Goal: Information Seeking & Learning: Learn about a topic

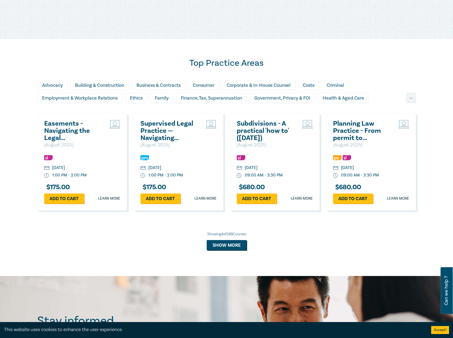
click at [59, 123] on h2 "Easements - Navigating the Legal Complexities" at bounding box center [72, 131] width 57 height 22
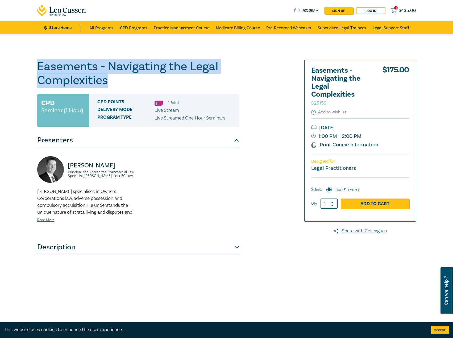
drag, startPoint x: 132, startPoint y: 85, endPoint x: 18, endPoint y: 64, distance: 115.8
click at [17, 64] on div "Easements - Navigating the Legal Complexities S25159 CPD Seminar (1 Hour) CPD P…" at bounding box center [226, 192] width 453 height 317
copy h1 "Easements - Navigating the Legal Complexities"
drag, startPoint x: 117, startPoint y: 166, endPoint x: 61, endPoint y: 166, distance: 56.2
click at [61, 166] on div "Phillip Leaman Principal and Accredited Commercial Law Specialist, Tisher Liner…" at bounding box center [86, 172] width 98 height 32
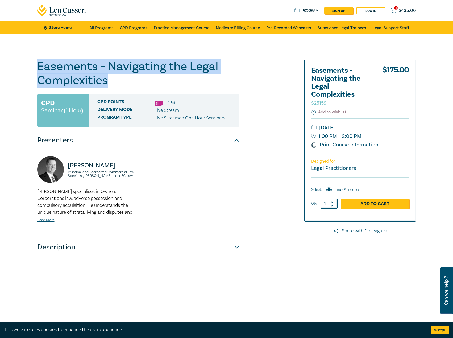
copy div "Phillip Leaman"
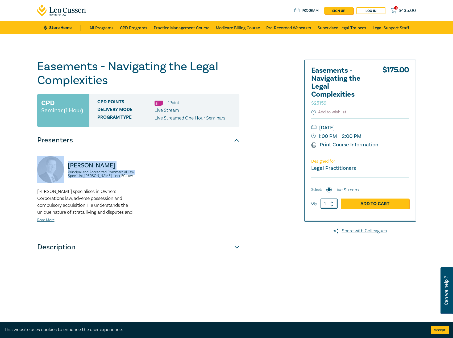
drag, startPoint x: 135, startPoint y: 181, endPoint x: 61, endPoint y: 173, distance: 73.6
click at [61, 173] on div "Phillip Leaman Principal and Accredited Commercial Law Specialist, Tisher Liner…" at bounding box center [86, 172] width 98 height 32
click at [118, 177] on small "Principal and Accredited Commercial Law Specialist, Tisher Liner FC Law" at bounding box center [101, 173] width 67 height 7
drag, startPoint x: 128, startPoint y: 176, endPoint x: 67, endPoint y: 170, distance: 61.5
click at [67, 170] on div "Phillip Leaman Principal and Accredited Commercial Law Specialist, Tisher Liner…" at bounding box center [86, 172] width 98 height 32
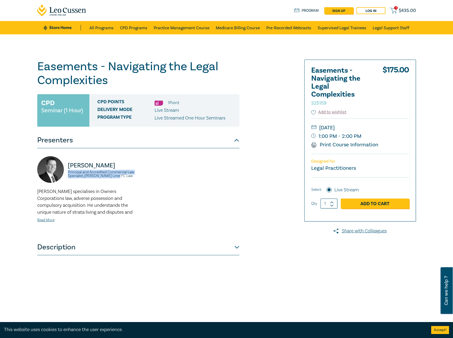
copy small "Principal and Accredited Commercial Law Specialist, Tisher Liner FC Law"
click at [51, 218] on link "Read More" at bounding box center [45, 220] width 17 height 5
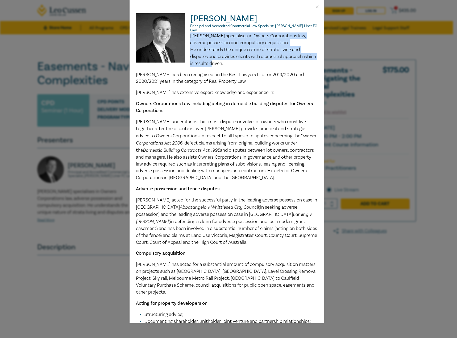
drag, startPoint x: 212, startPoint y: 58, endPoint x: 189, endPoint y: 30, distance: 35.9
click at [189, 32] on p "Phillip specialises in Owners Corporations law, adverse possession and compulso…" at bounding box center [226, 49] width 181 height 35
copy span "Phillip specialises in Owners Corporations law, adverse possession and compulso…"
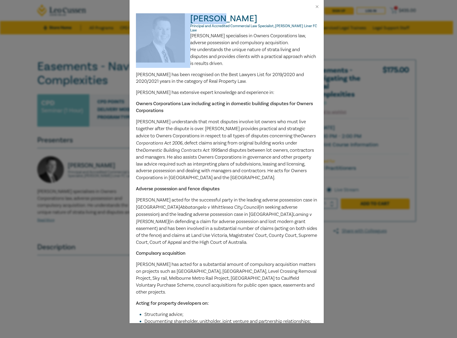
drag, startPoint x: 214, startPoint y: 18, endPoint x: 186, endPoint y: 16, distance: 27.7
click at [186, 16] on div "Phillip Leaman Principal and Accredited Commercial Law Specialist, Tisher Liner…" at bounding box center [226, 229] width 181 height 433
copy div "Phillip"
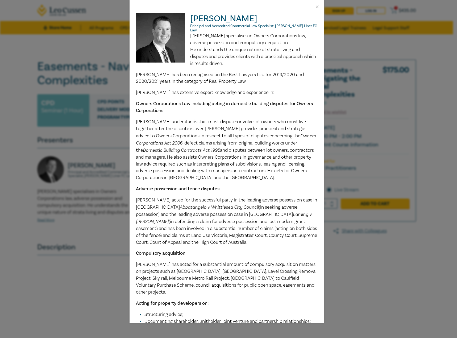
click at [106, 77] on div "Phillip Leaman Principal and Accredited Commercial Law Specialist, Tisher Liner…" at bounding box center [228, 169] width 457 height 338
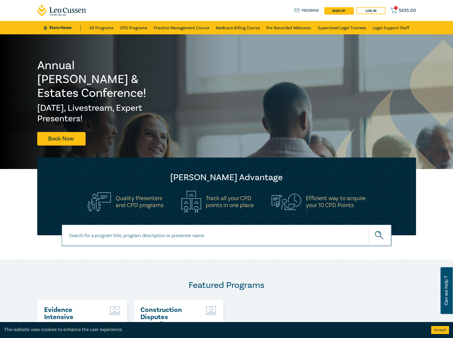
click at [135, 238] on input at bounding box center [227, 236] width 330 height 22
type input "i25053"
click at [368, 227] on button "submit" at bounding box center [379, 235] width 23 height 16
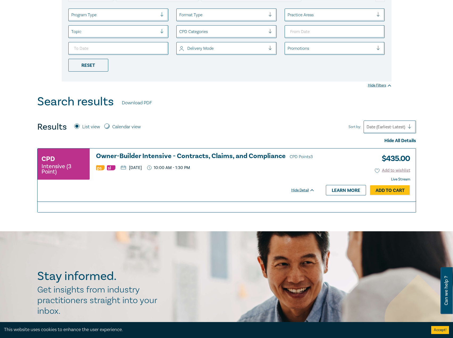
scroll to position [106, 0]
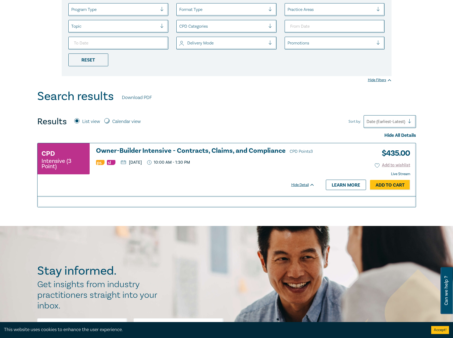
click at [220, 145] on div "CPD Intensive (3 Point) Owner-Builder Intensive - Contracts, Claims, and Compli…" at bounding box center [179, 169] width 283 height 53
click at [212, 149] on h3 "Owner-Builder Intensive - Contracts, Claims, and Compliance CPD Points 3" at bounding box center [205, 151] width 219 height 8
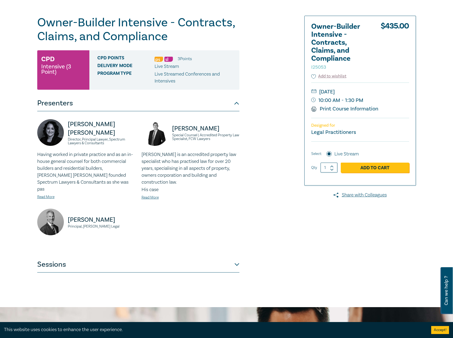
scroll to position [53, 0]
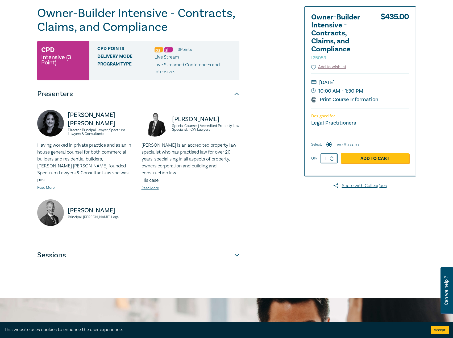
click at [47, 185] on link "Read More" at bounding box center [45, 187] width 17 height 5
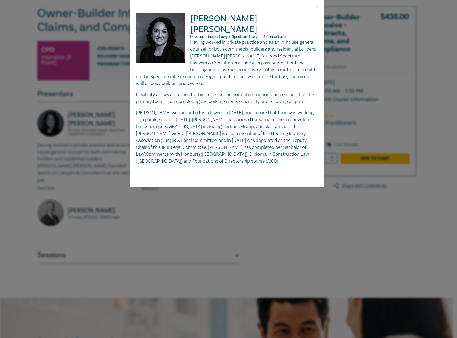
click at [203, 244] on div "Donna Abu-Elias Director, Principal Lawyer, Spectrum Lawyers & Consultants Havi…" at bounding box center [228, 169] width 457 height 338
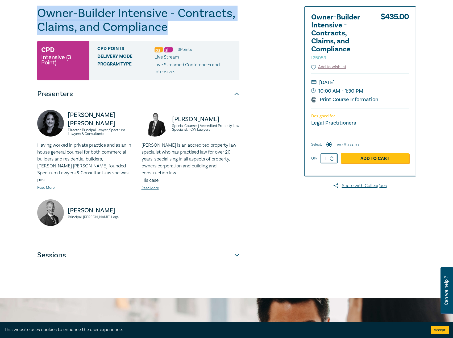
drag, startPoint x: 190, startPoint y: 28, endPoint x: 38, endPoint y: 16, distance: 152.4
click at [38, 16] on h1 "Owner-Builder Intensive - Contracts, Claims, and Compliance I25053" at bounding box center [138, 20] width 202 height 28
copy h1 "Owner-Builder Intensive - Contracts, Claims, and Compliance"
click at [215, 247] on button "Sessions" at bounding box center [138, 255] width 202 height 16
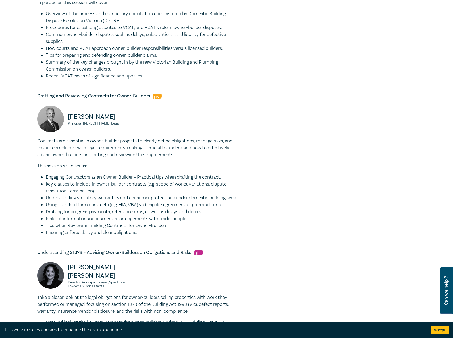
scroll to position [373, 0]
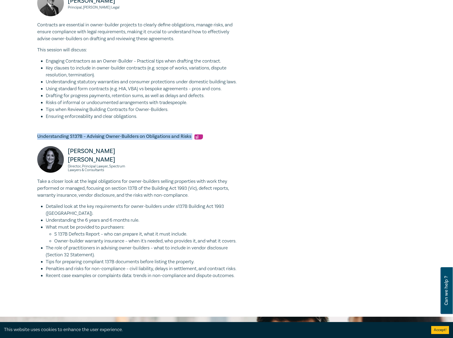
drag, startPoint x: 192, startPoint y: 143, endPoint x: 30, endPoint y: 145, distance: 162.3
copy h5 "Understanding S137B – Advising Owner-Builders on Obligations and Risks"
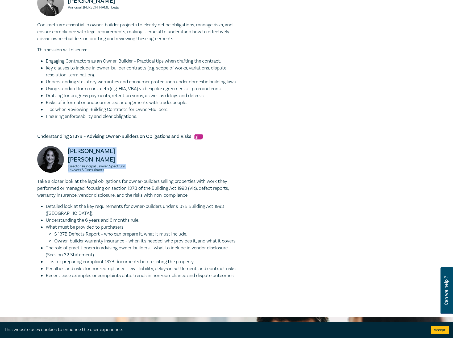
drag, startPoint x: 109, startPoint y: 174, endPoint x: 65, endPoint y: 163, distance: 45.4
click at [65, 163] on div "Donna Abu-Elias Director, Principal Lawyer, Spectrum Lawyers & Consultants" at bounding box center [86, 162] width 98 height 32
copy div "Donna Abu-Elias Director, Principal Lawyer, Spectrum Lawyers & Consultants"
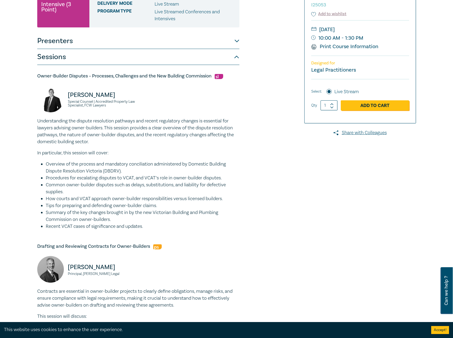
scroll to position [53, 0]
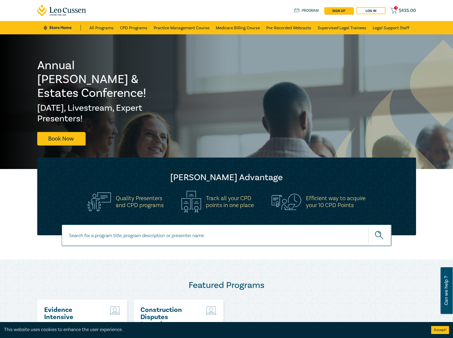
click at [246, 235] on input at bounding box center [227, 236] width 330 height 22
type input "i25053"
click at [368, 227] on button "submit" at bounding box center [379, 235] width 23 height 16
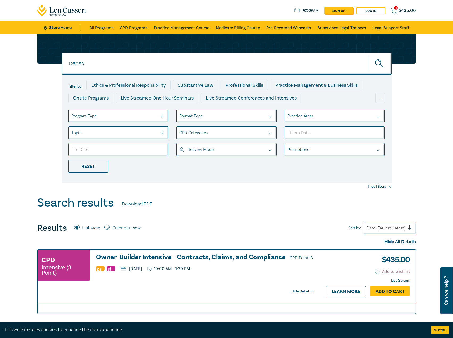
click at [162, 255] on h3 "Owner-Builder Intensive - Contracts, Claims, and Compliance CPD Points 3" at bounding box center [205, 258] width 219 height 8
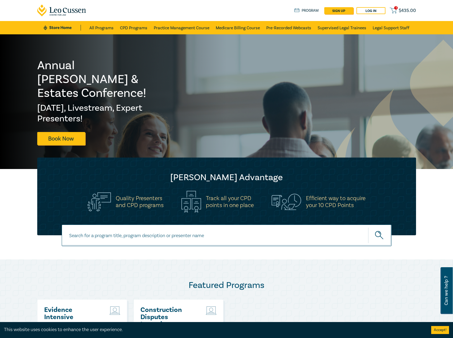
click at [135, 233] on input at bounding box center [227, 236] width 330 height 22
type input "s25315"
click at [368, 227] on button "submit" at bounding box center [379, 235] width 23 height 16
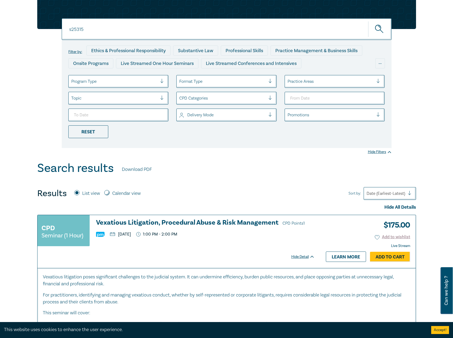
scroll to position [80, 0]
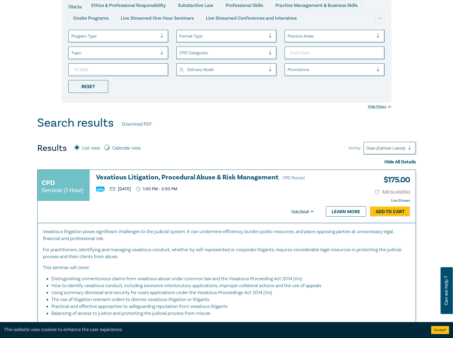
click at [217, 174] on h3 "Vexatious Litigation, Procedural Abuse & Risk Management CPD Points 1" at bounding box center [205, 178] width 219 height 8
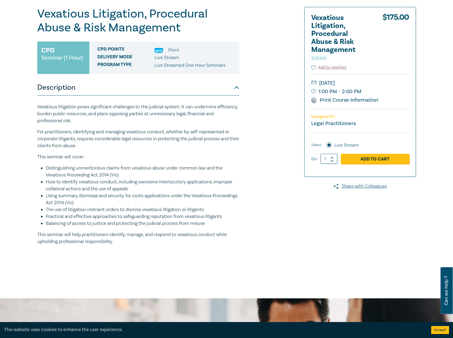
scroll to position [53, 0]
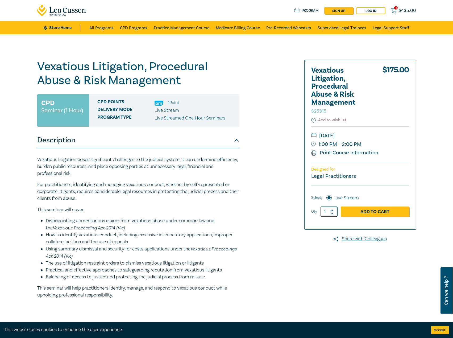
click at [205, 126] on div "CPD Points 1 Point Delivery Mode Live Stream Program type Live Streamed One Hou…" at bounding box center [164, 110] width 150 height 32
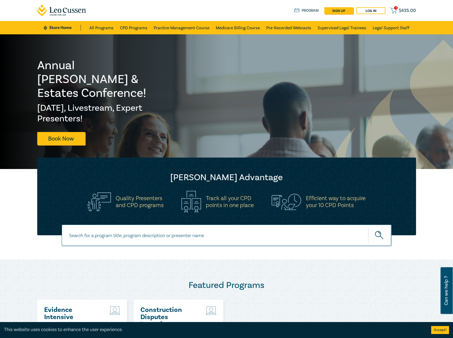
click at [128, 233] on input at bounding box center [227, 236] width 330 height 22
type input "i25063"
click at [368, 227] on button "submit" at bounding box center [379, 235] width 23 height 16
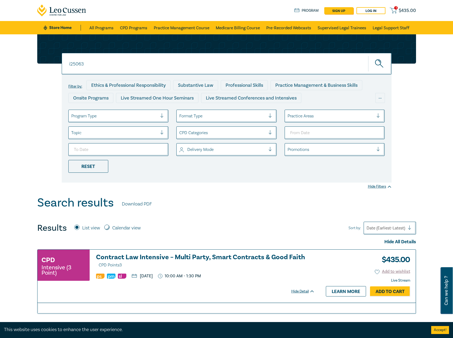
click at [162, 256] on h3 "Contract Law Intensive – Multi Party, Smart Contracts & Good Faith CPD Points 3" at bounding box center [205, 261] width 219 height 15
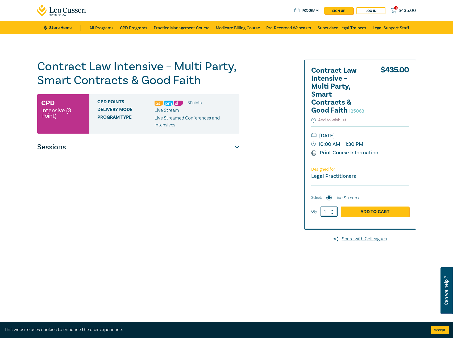
click at [163, 151] on button "Sessions" at bounding box center [138, 147] width 202 height 16
